Goal: Answer question/provide support: Share knowledge or assist other users

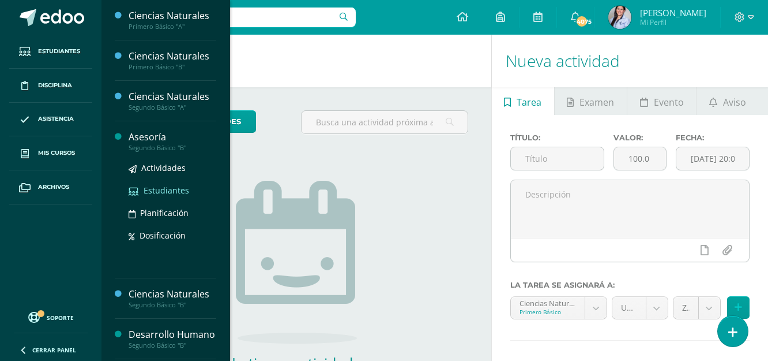
click at [160, 189] on span "Estudiantes" at bounding box center [167, 190] width 46 height 11
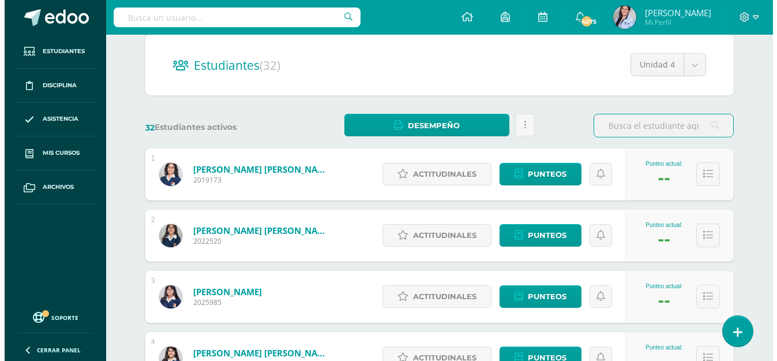
scroll to position [115, 0]
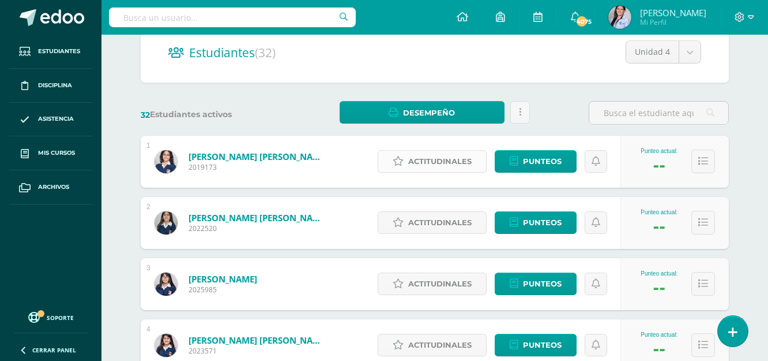
click at [447, 164] on span "Actitudinales" at bounding box center [439, 161] width 63 height 21
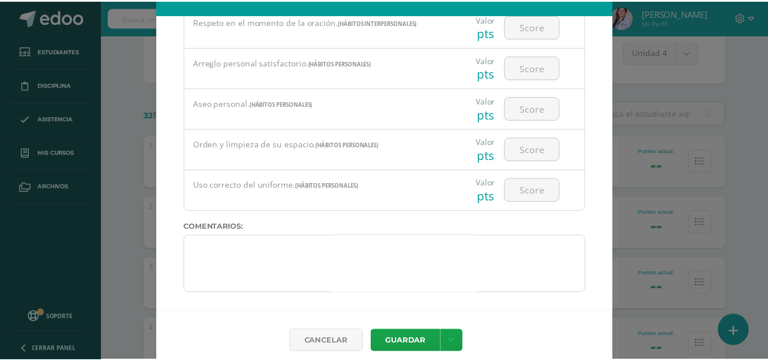
scroll to position [35, 0]
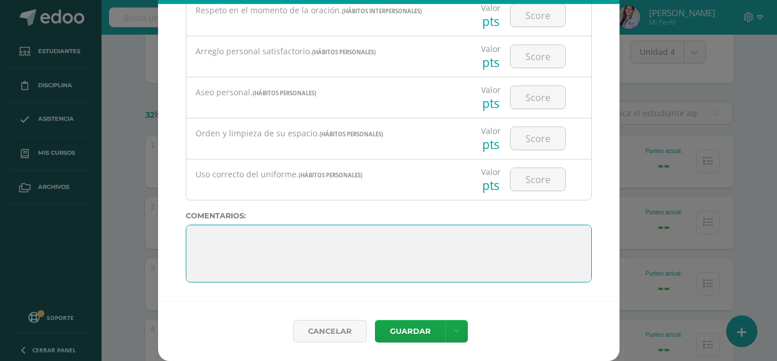
click at [418, 229] on textarea at bounding box center [389, 253] width 406 height 58
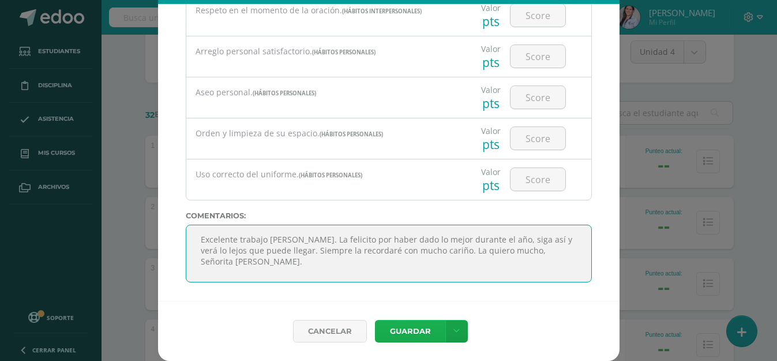
type textarea "Excelente trabajo [PERSON_NAME]. La felicito por haber dado lo mejor durante el…"
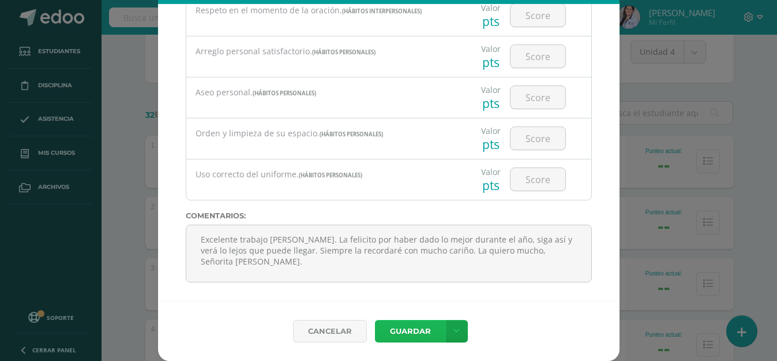
click at [413, 335] on button "Guardar" at bounding box center [410, 331] width 70 height 23
